Goal: Information Seeking & Learning: Learn about a topic

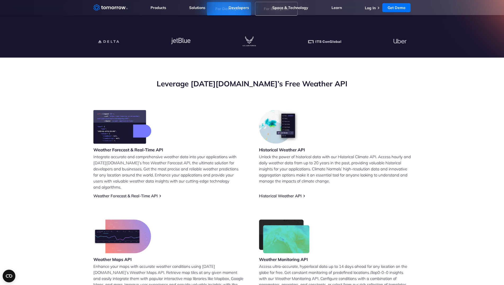
scroll to position [142, 0]
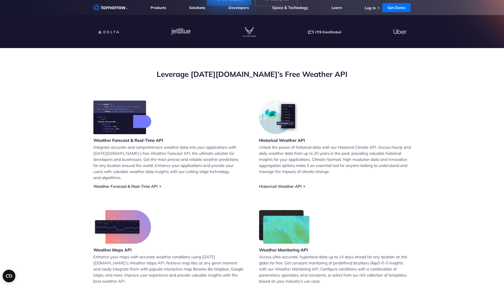
click at [24, 204] on section "Leverage [DATE][DOMAIN_NAME]’s Free Weather API Weather Forecast & Real-Time AP…" at bounding box center [252, 181] width 504 height 266
click at [112, 184] on link "Weather Forecast & Real-Time API" at bounding box center [125, 186] width 64 height 5
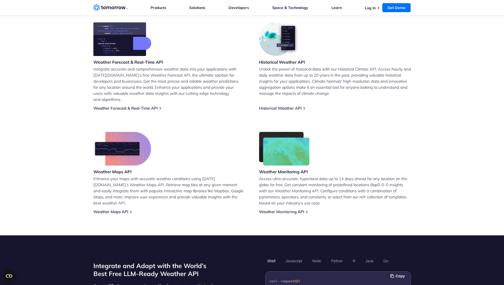
scroll to position [226, 0]
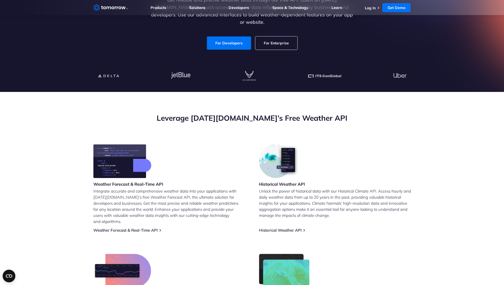
click at [7, 160] on section "Leverage [DATE][DOMAIN_NAME]’s Free Weather API Weather Forecast & Real-Time AP…" at bounding box center [252, 225] width 504 height 266
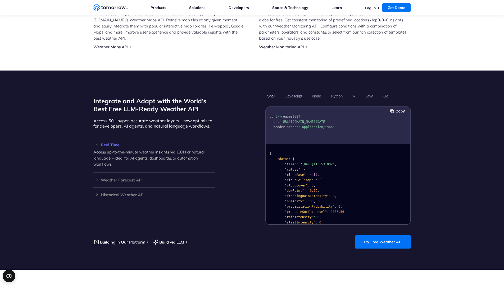
scroll to position [369, 0]
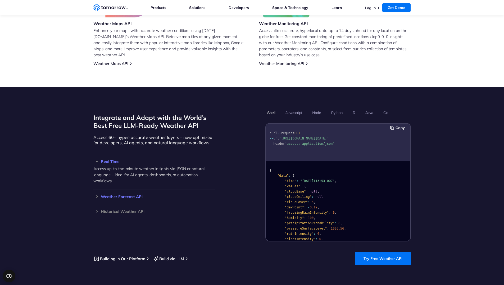
click at [113, 195] on h3 "Weather Forecast API" at bounding box center [154, 197] width 122 height 4
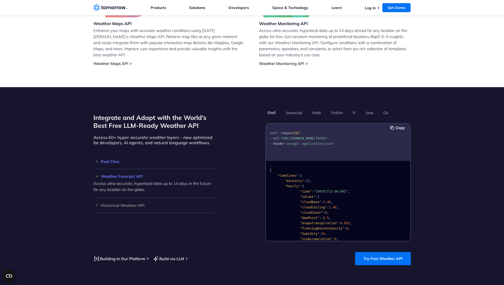
click at [111, 160] on h3 "Real Time" at bounding box center [154, 162] width 122 height 4
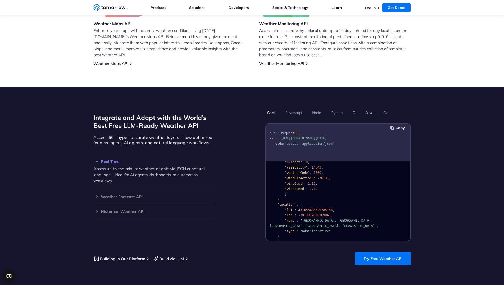
scroll to position [111, 0]
